Goal: Find specific page/section: Find specific page/section

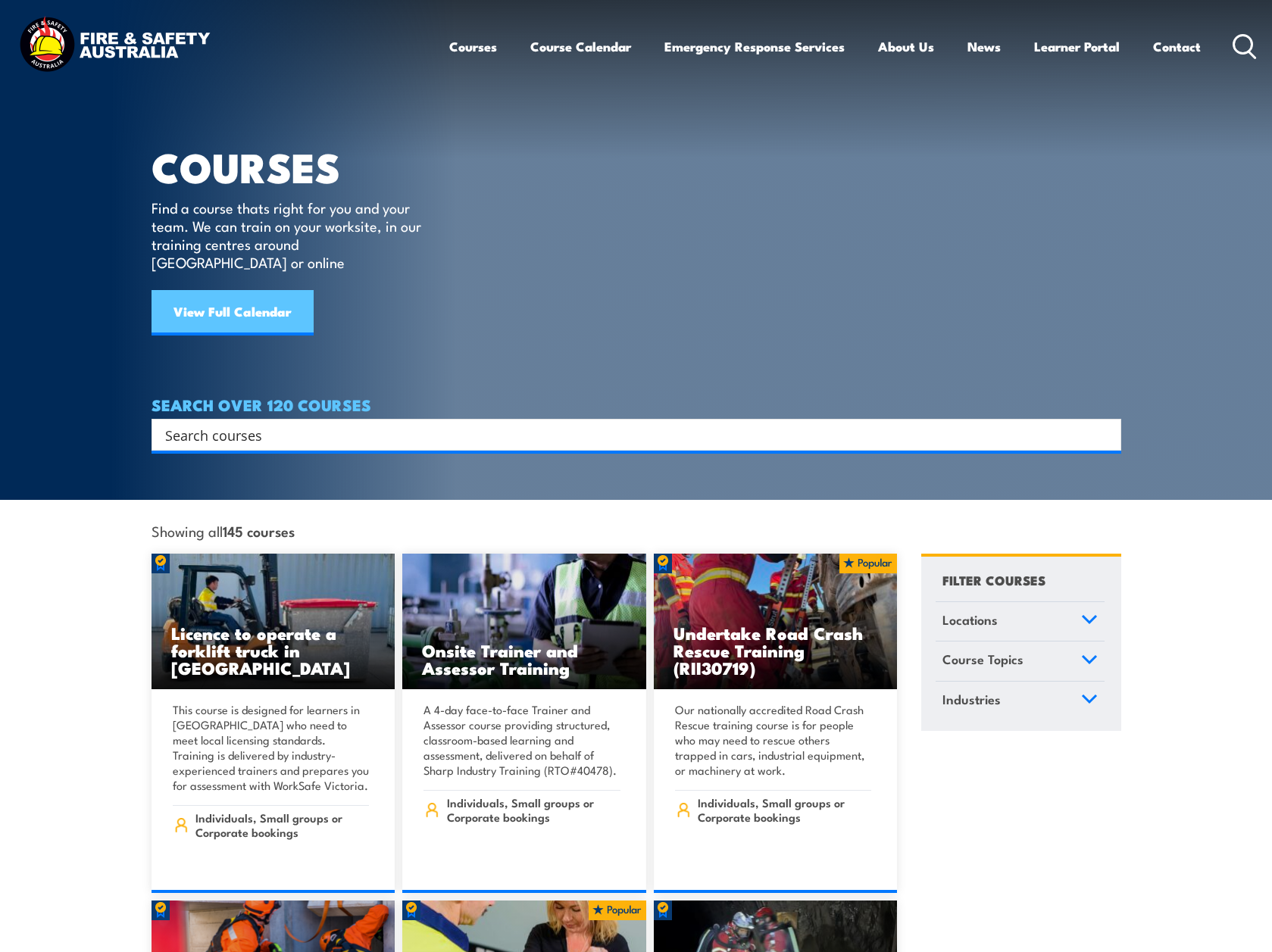
click at [255, 297] on link "View Full Calendar" at bounding box center [232, 313] width 162 height 46
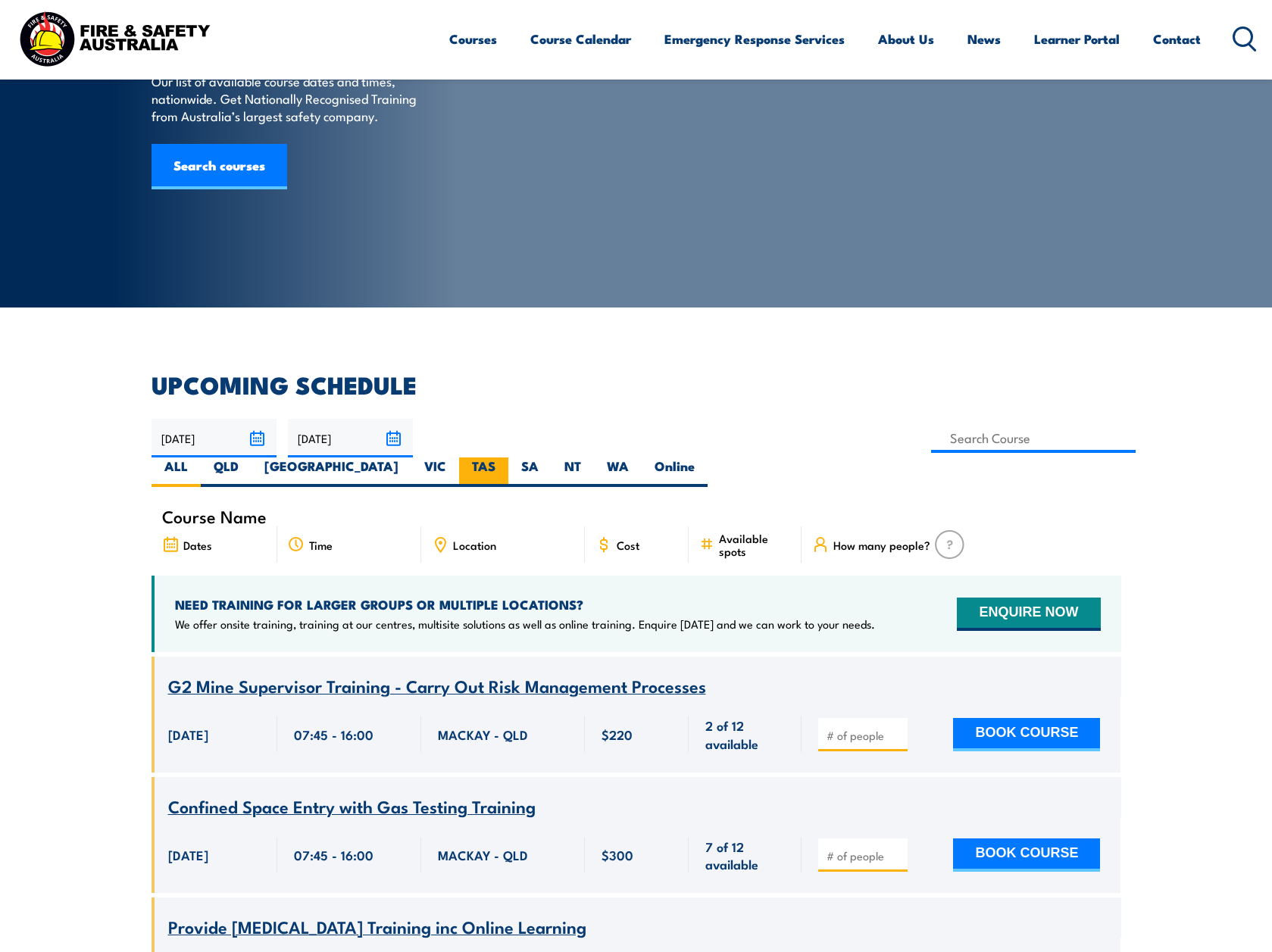
click at [508, 457] on label "TAS" at bounding box center [484, 472] width 49 height 30
click at [505, 457] on input "TAS" at bounding box center [500, 462] width 10 height 10
radio input "true"
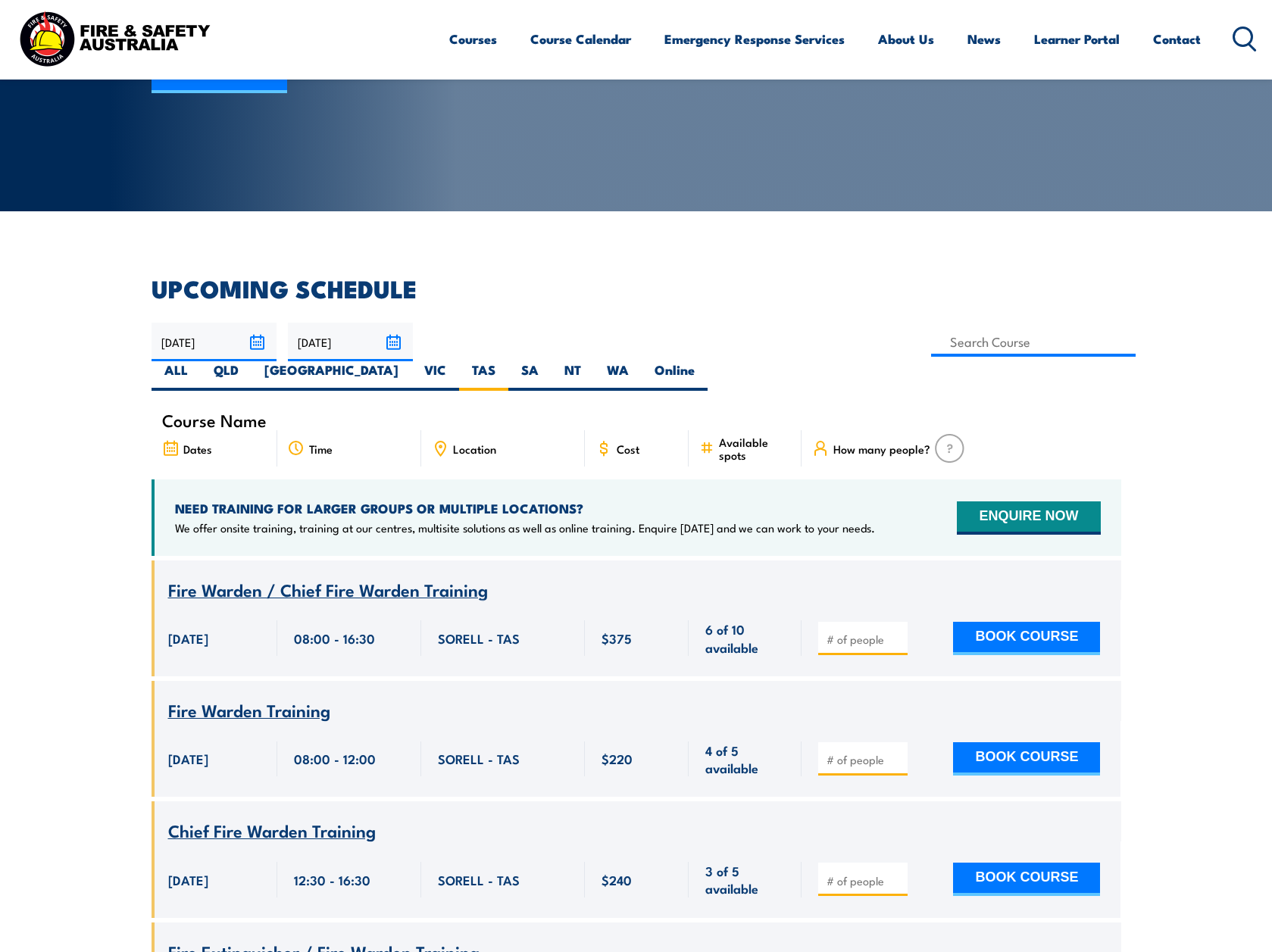
scroll to position [222, 0]
